Goal: Information Seeking & Learning: Check status

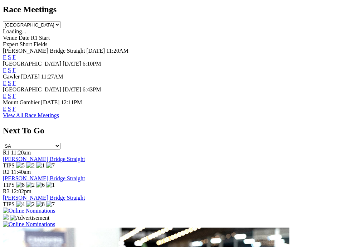
scroll to position [365, 0]
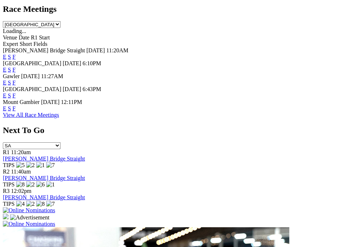
click at [16, 67] on link "F" at bounding box center [14, 70] width 3 height 6
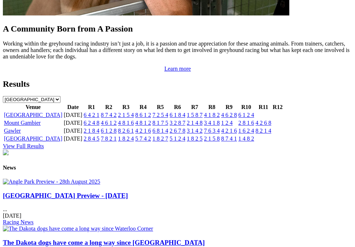
scroll to position [767, 0]
click at [254, 118] on link "6 1 2 4" at bounding box center [247, 115] width 16 height 6
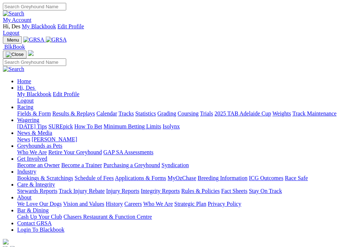
click at [6, 42] on img "Toggle navigation" at bounding box center [6, 42] width 0 height 0
click at [36, 168] on link "Industry" at bounding box center [26, 171] width 19 height 6
click at [3, 49] on img at bounding box center [3, 49] width 0 height 0
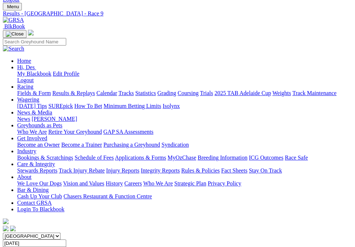
scroll to position [33, 0]
